Goal: Transaction & Acquisition: Purchase product/service

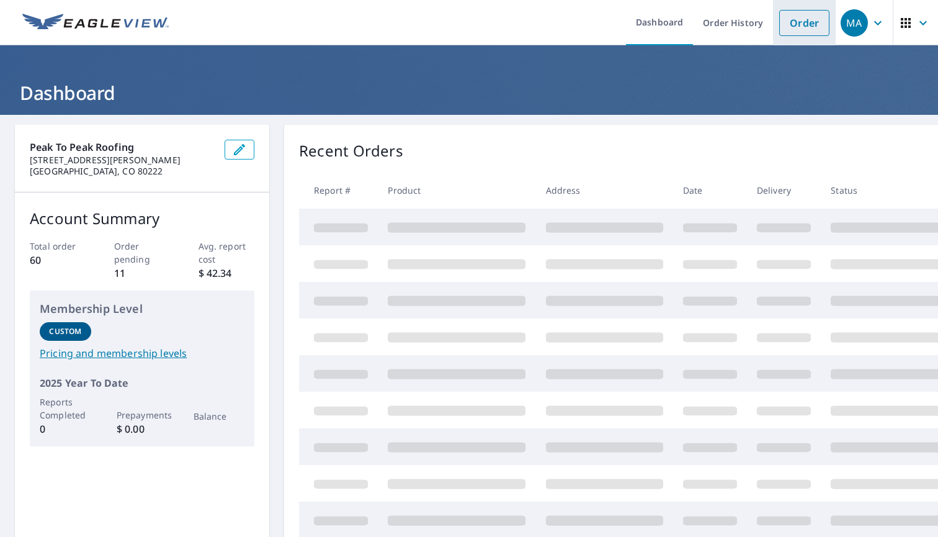
click at [812, 23] on link "Order" at bounding box center [804, 23] width 50 height 26
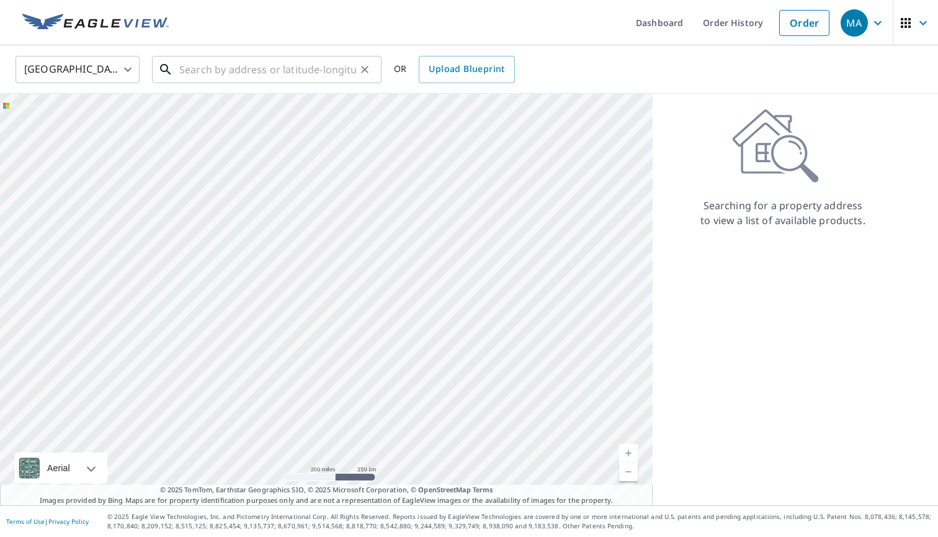
click at [304, 72] on input "text" at bounding box center [267, 69] width 177 height 35
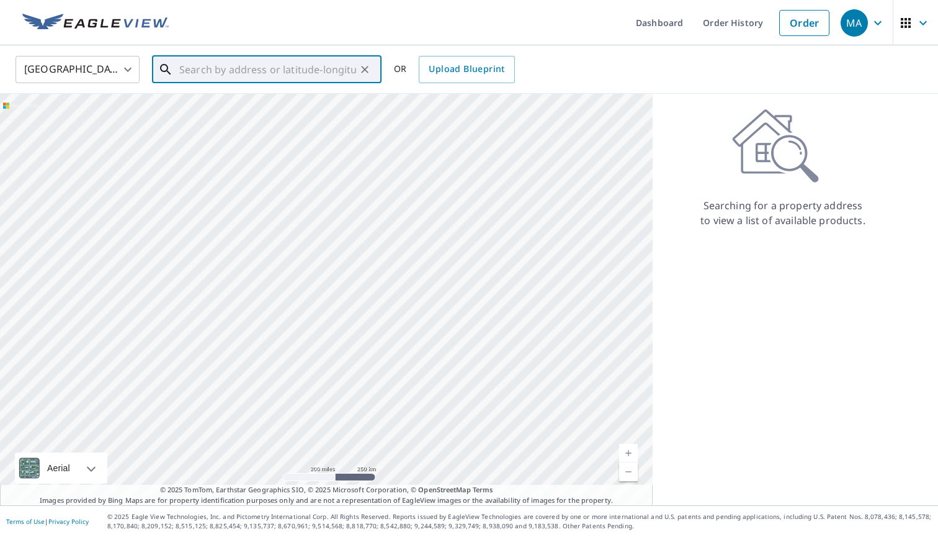
paste input "[STREET_ADDRESS] [GEOGRAPHIC_DATA]"
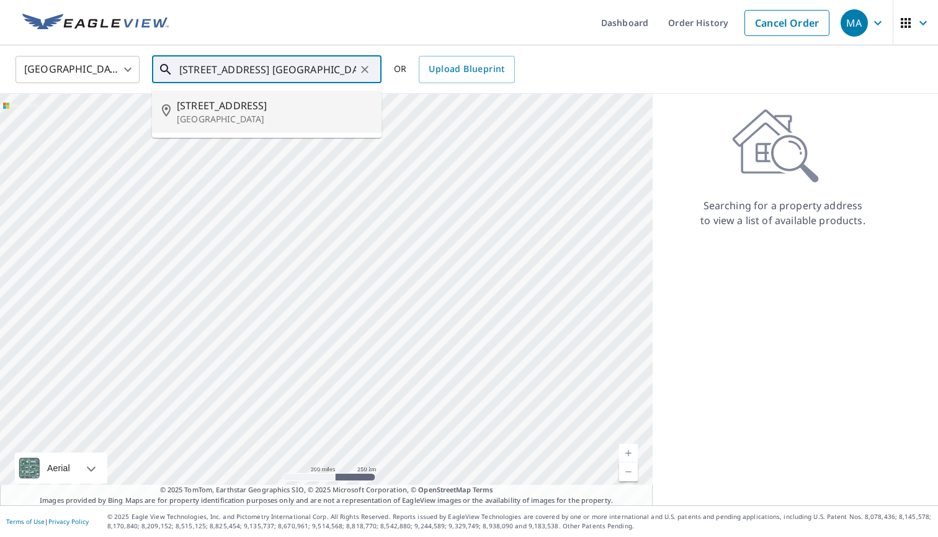
click at [214, 112] on span "[STREET_ADDRESS]" at bounding box center [274, 105] width 195 height 15
type input "[STREET_ADDRESS]"
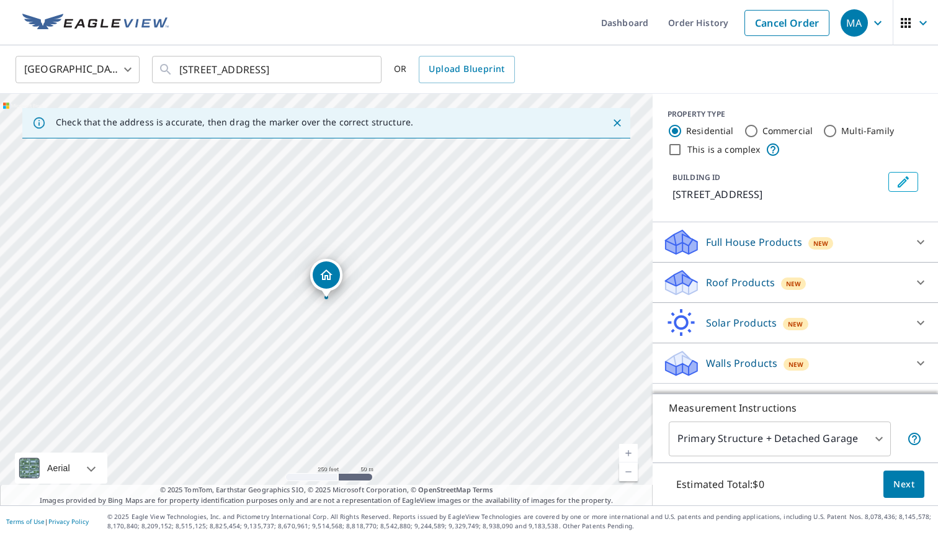
click at [628, 448] on link "Current Level 17, Zoom In" at bounding box center [628, 452] width 19 height 19
click at [628, 448] on link "Current Level 18, Zoom In" at bounding box center [628, 452] width 19 height 19
click at [628, 448] on link "Current Level 19, Zoom In" at bounding box center [628, 452] width 19 height 19
click at [260, 69] on input "[STREET_ADDRESS]" at bounding box center [267, 69] width 177 height 35
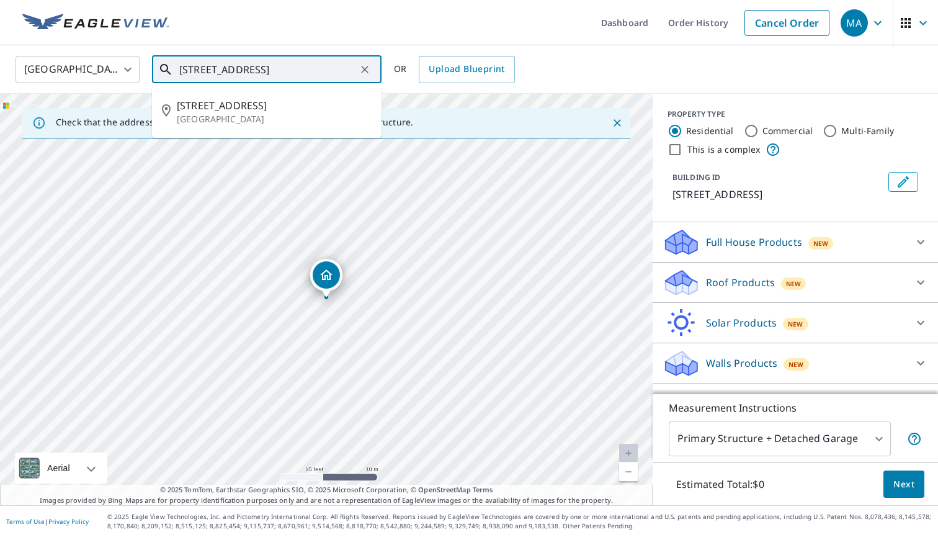
click at [260, 69] on input "[STREET_ADDRESS]" at bounding box center [267, 69] width 177 height 35
